Goal: Register for event/course

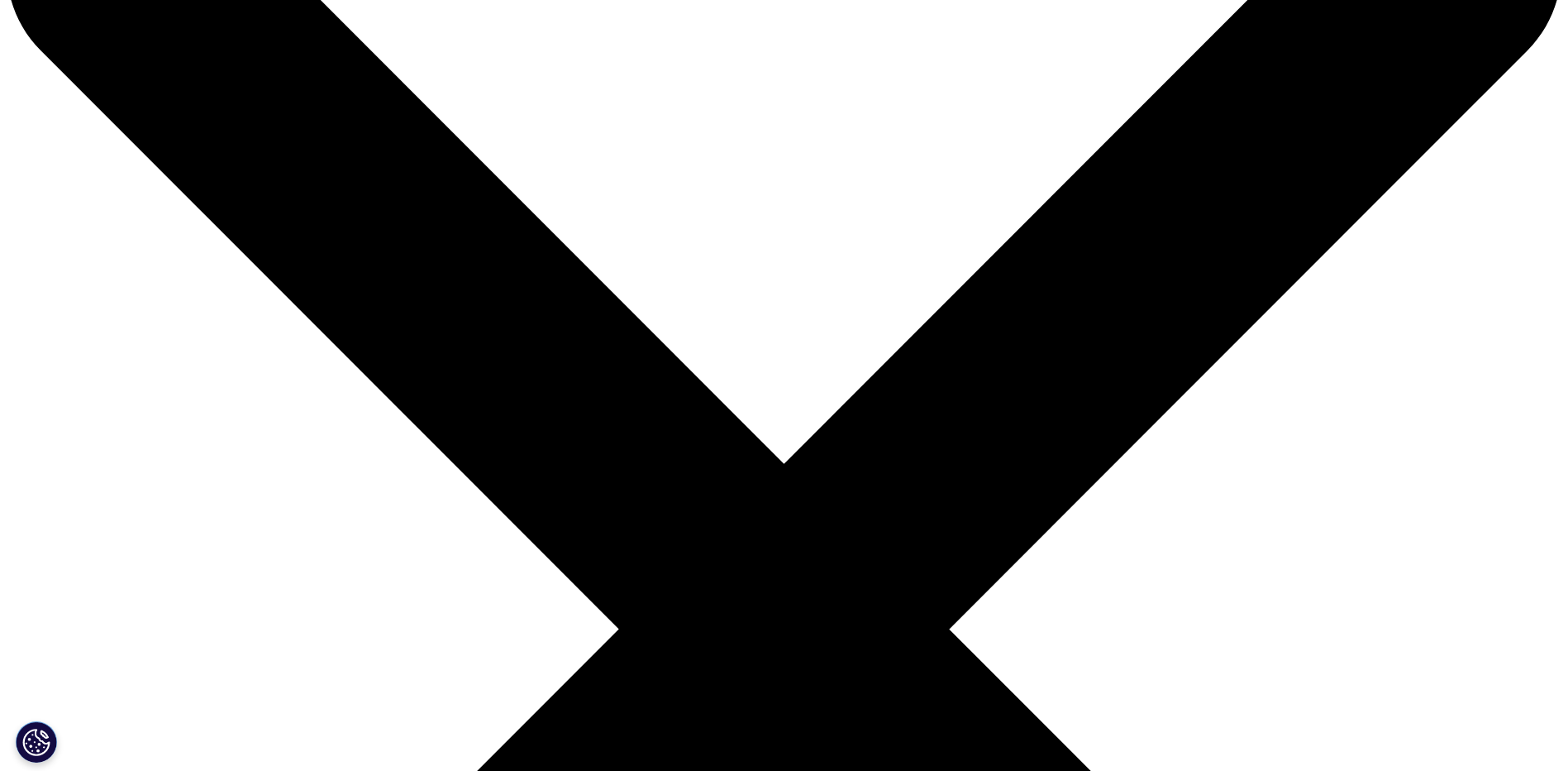
scroll to position [165, 0]
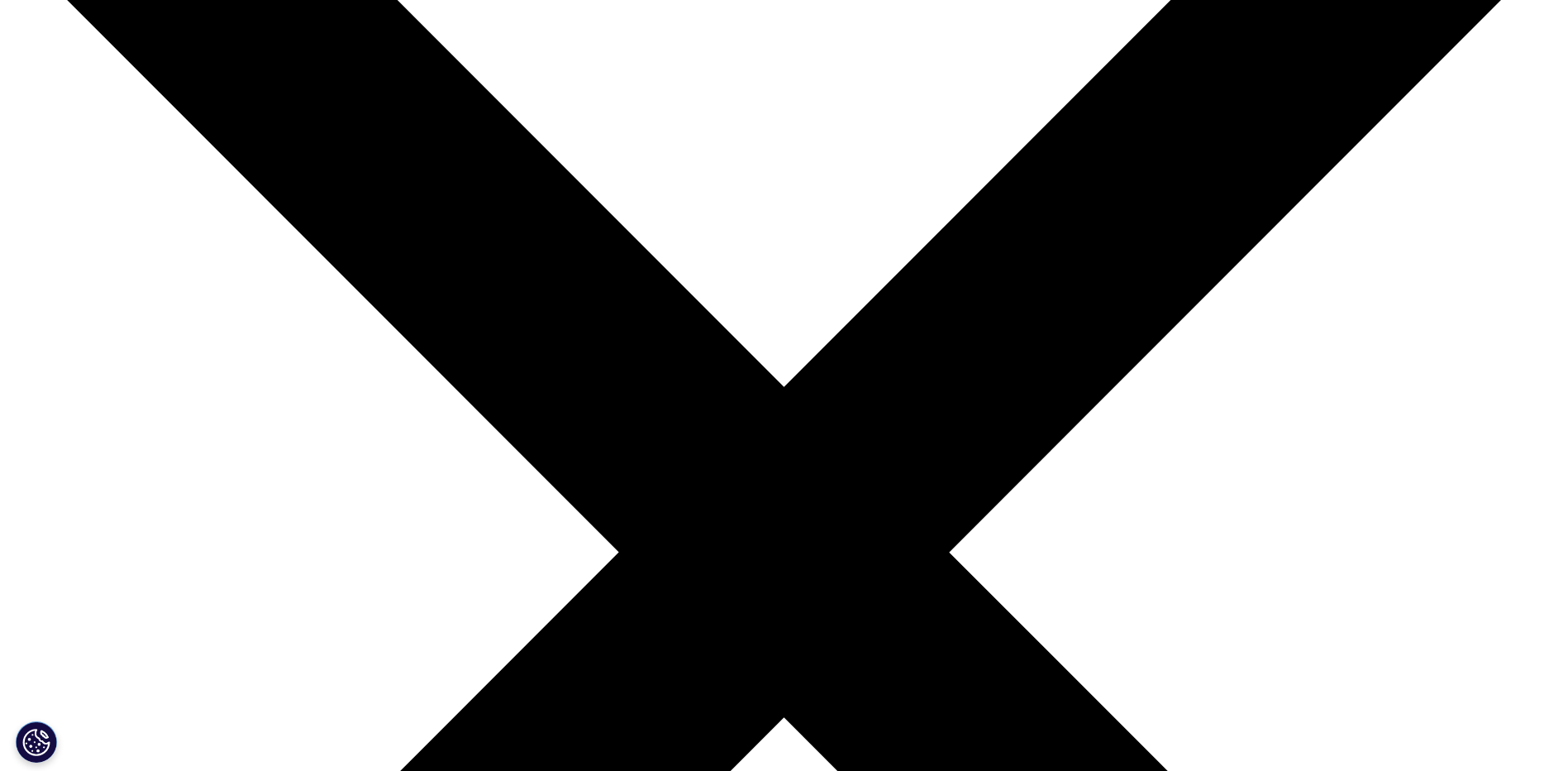
scroll to position [248, 0]
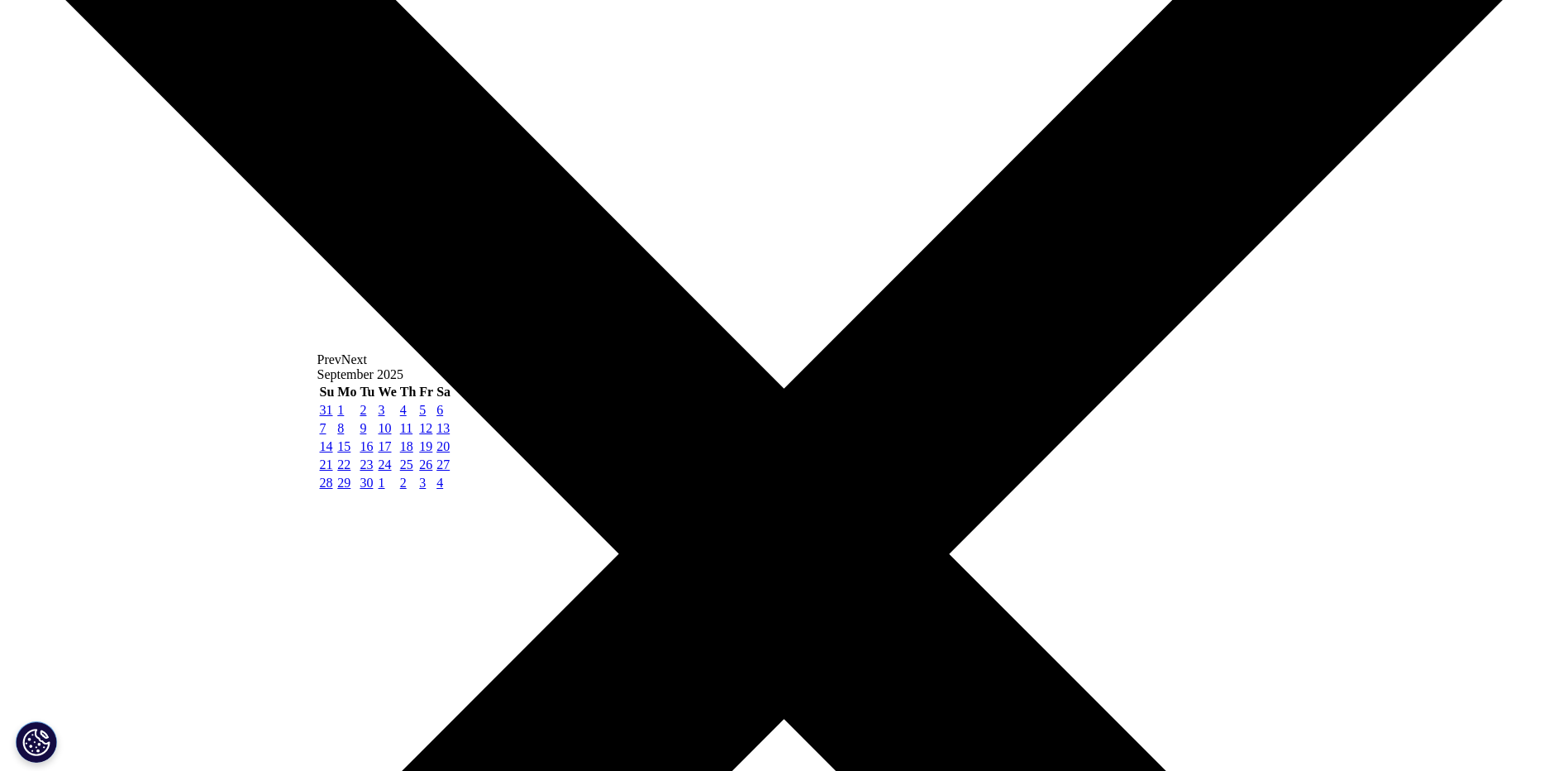
click at [367, 367] on span "Next" at bounding box center [355, 359] width 26 height 14
click at [392, 453] on link "15" at bounding box center [385, 446] width 13 height 14
type input "10/15/2025"
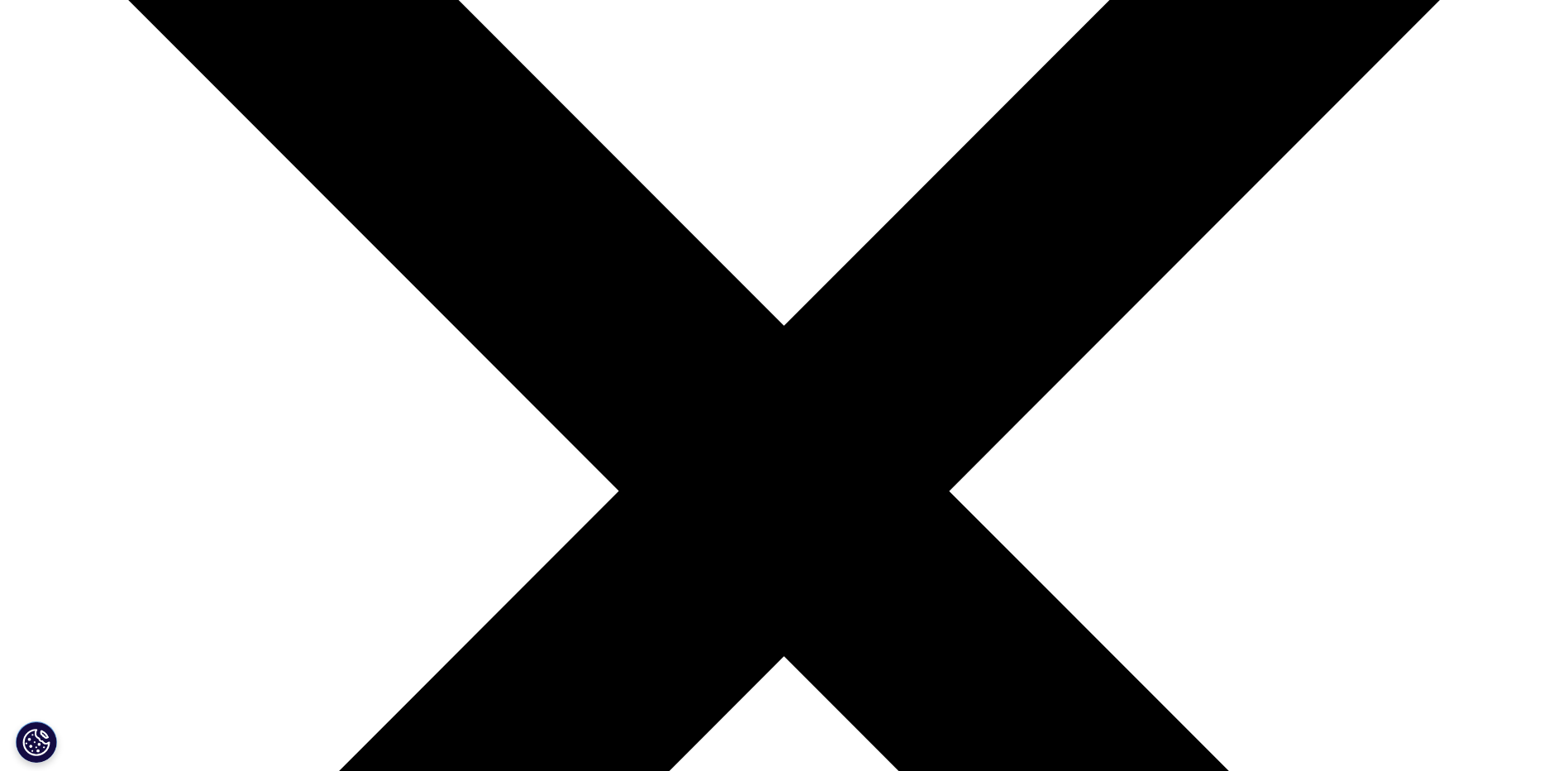
scroll to position [169, 0]
